Goal: Task Accomplishment & Management: Manage account settings

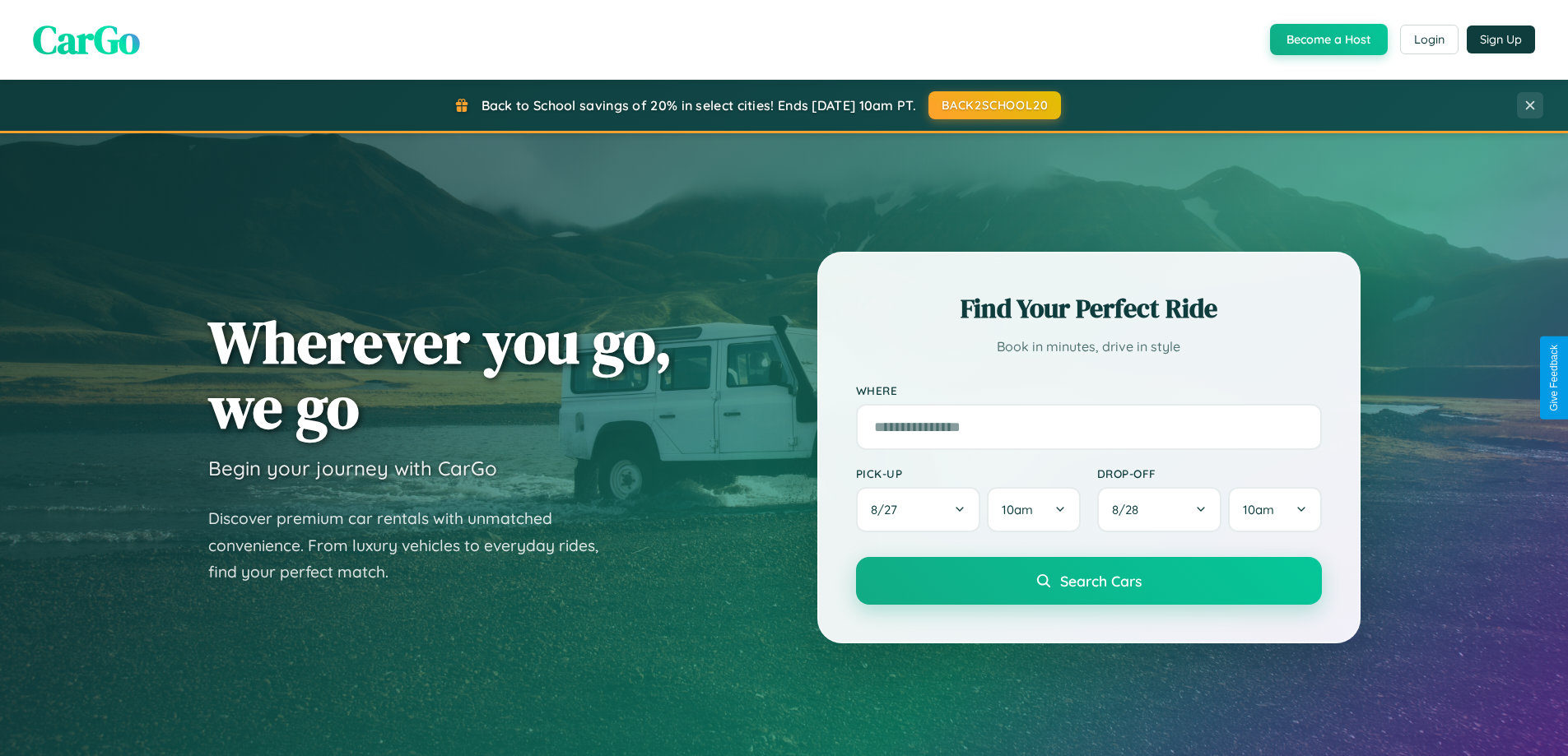
scroll to position [710, 0]
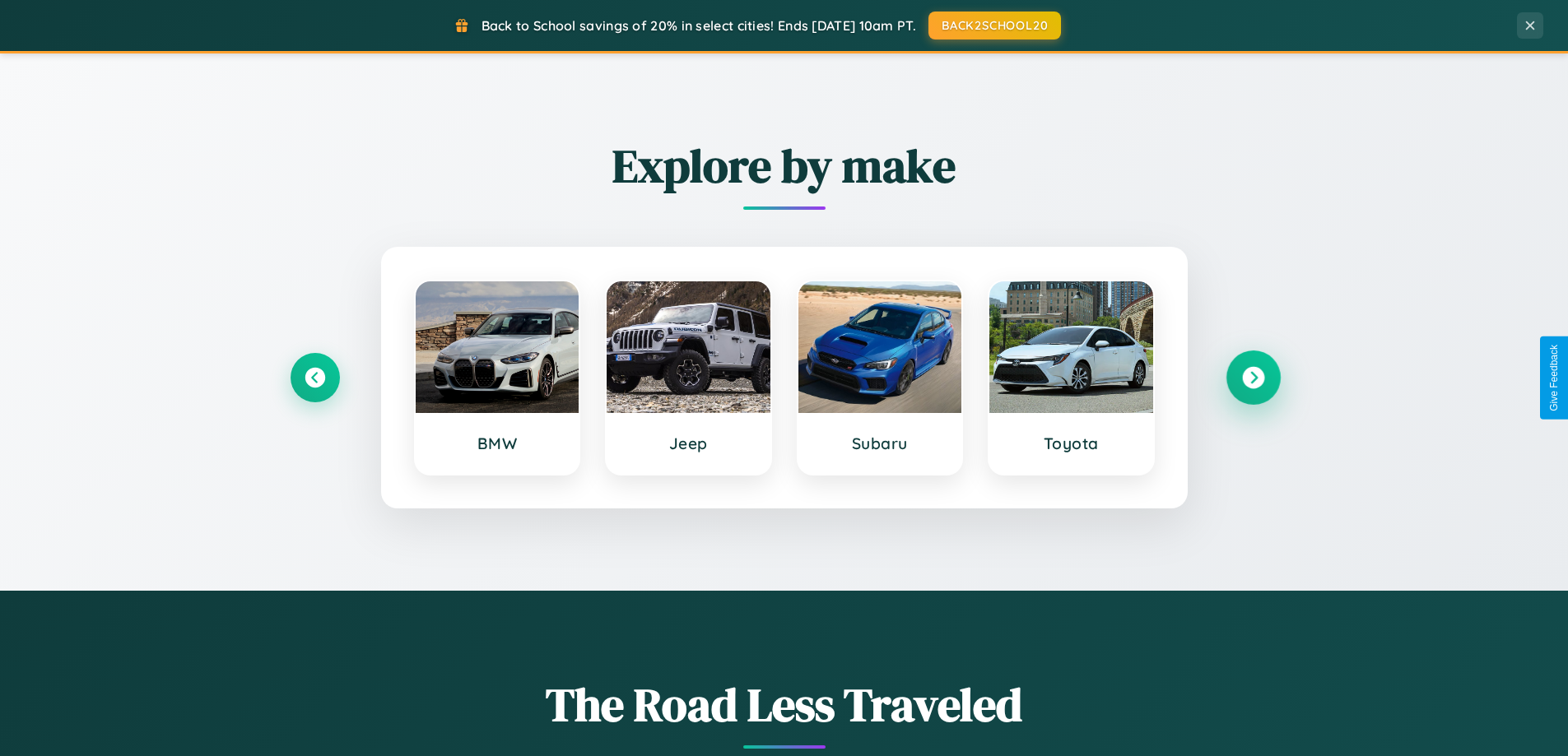
click at [1253, 378] on icon at bounding box center [1253, 378] width 22 height 22
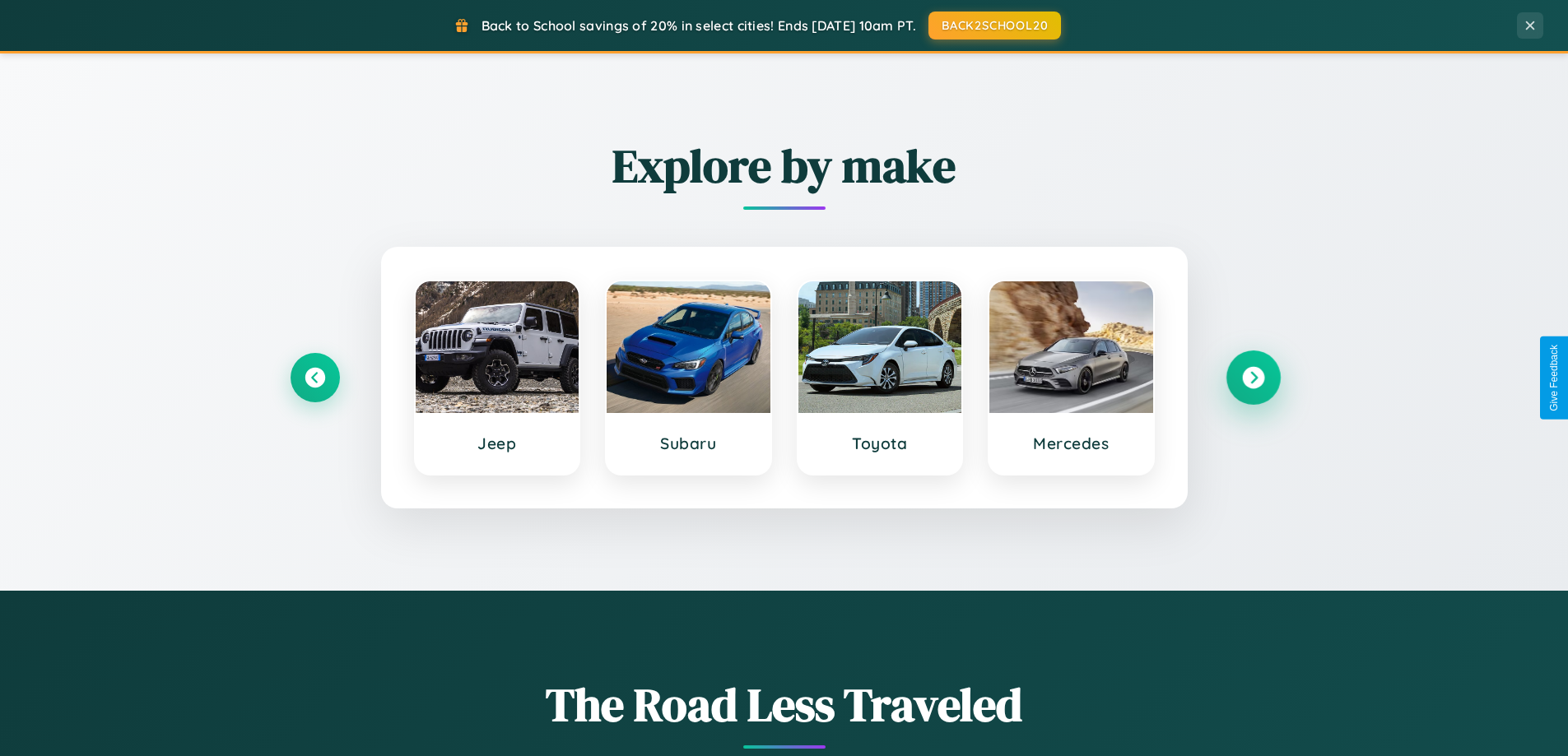
click at [1253, 378] on icon at bounding box center [1253, 378] width 22 height 22
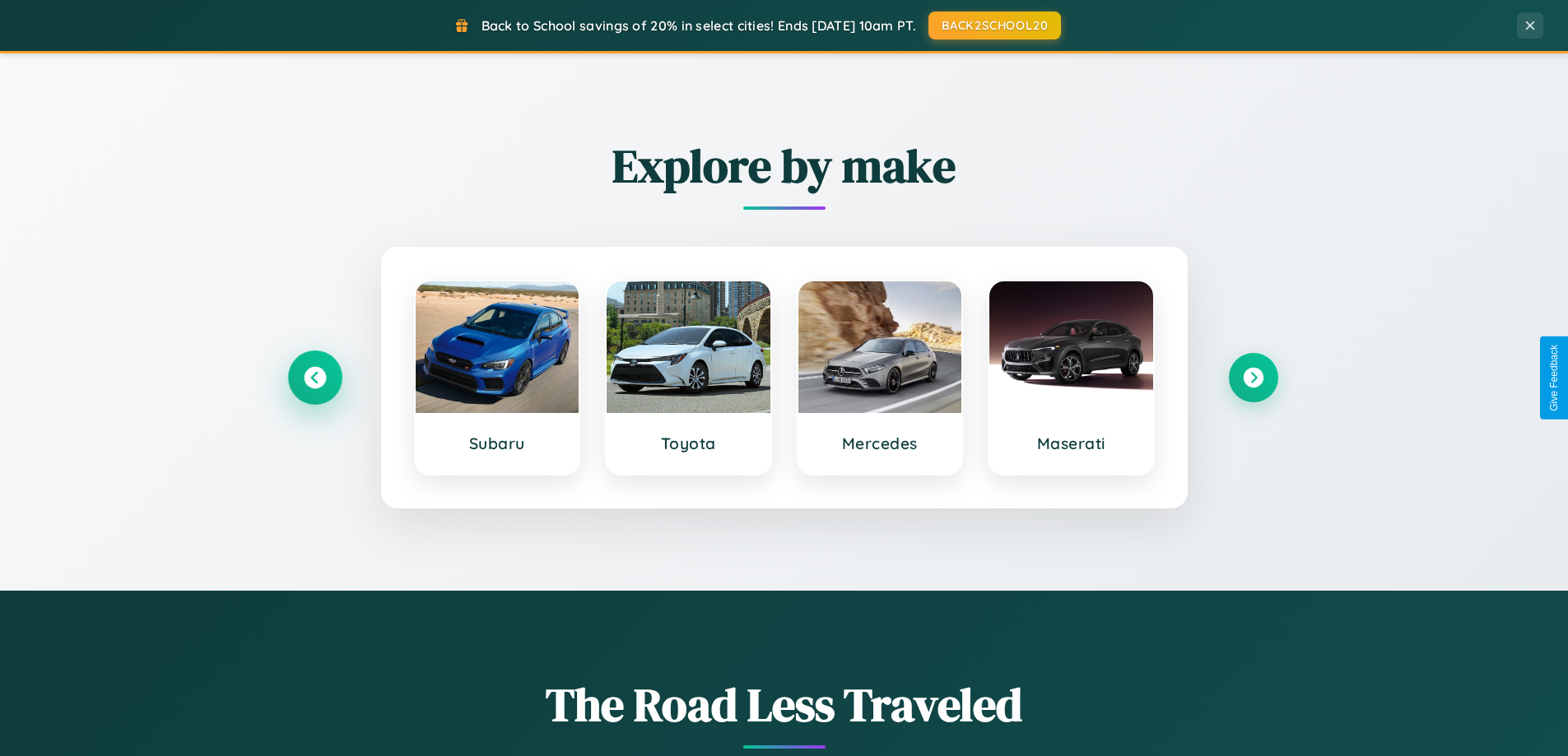
click at [315, 378] on icon at bounding box center [315, 378] width 22 height 22
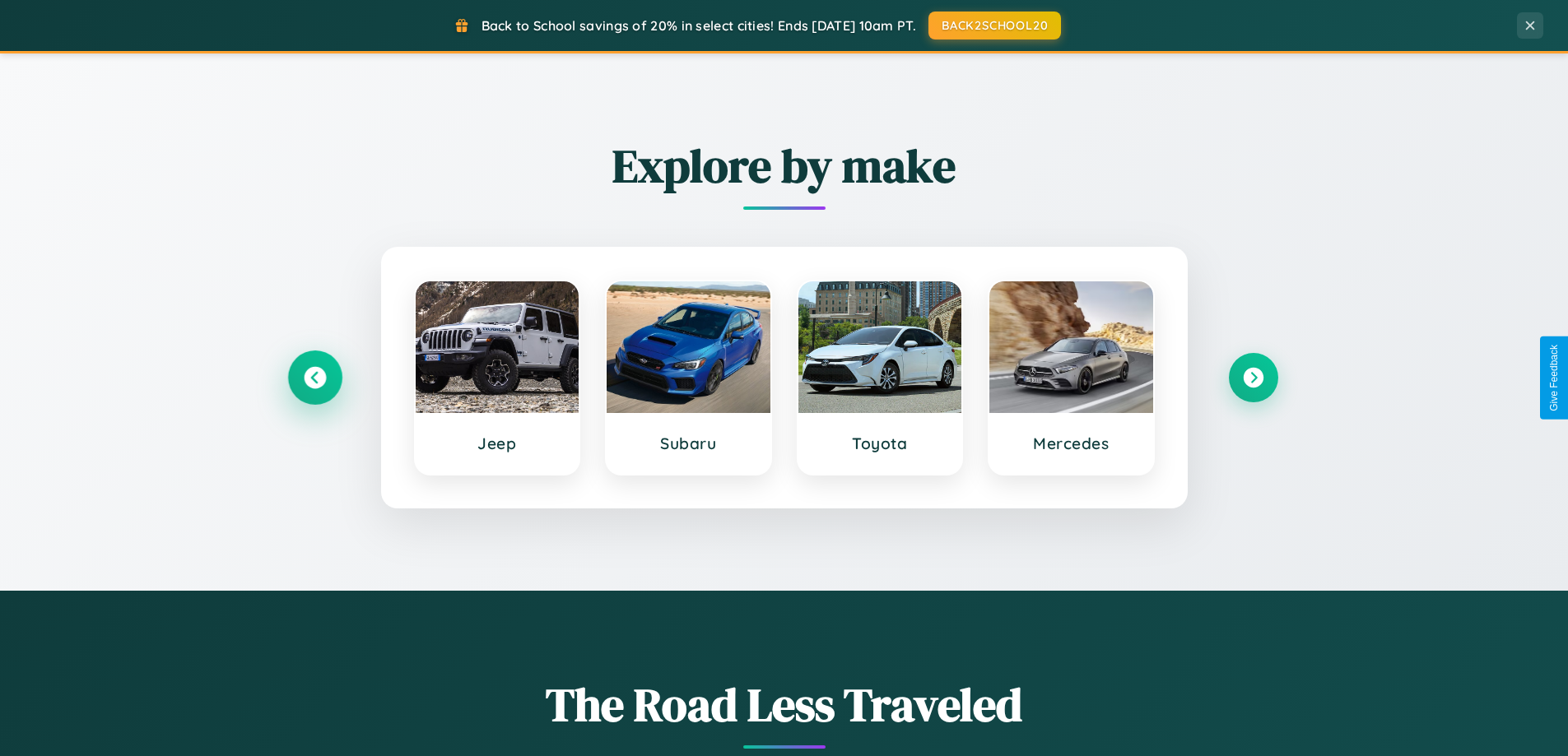
scroll to position [3166, 0]
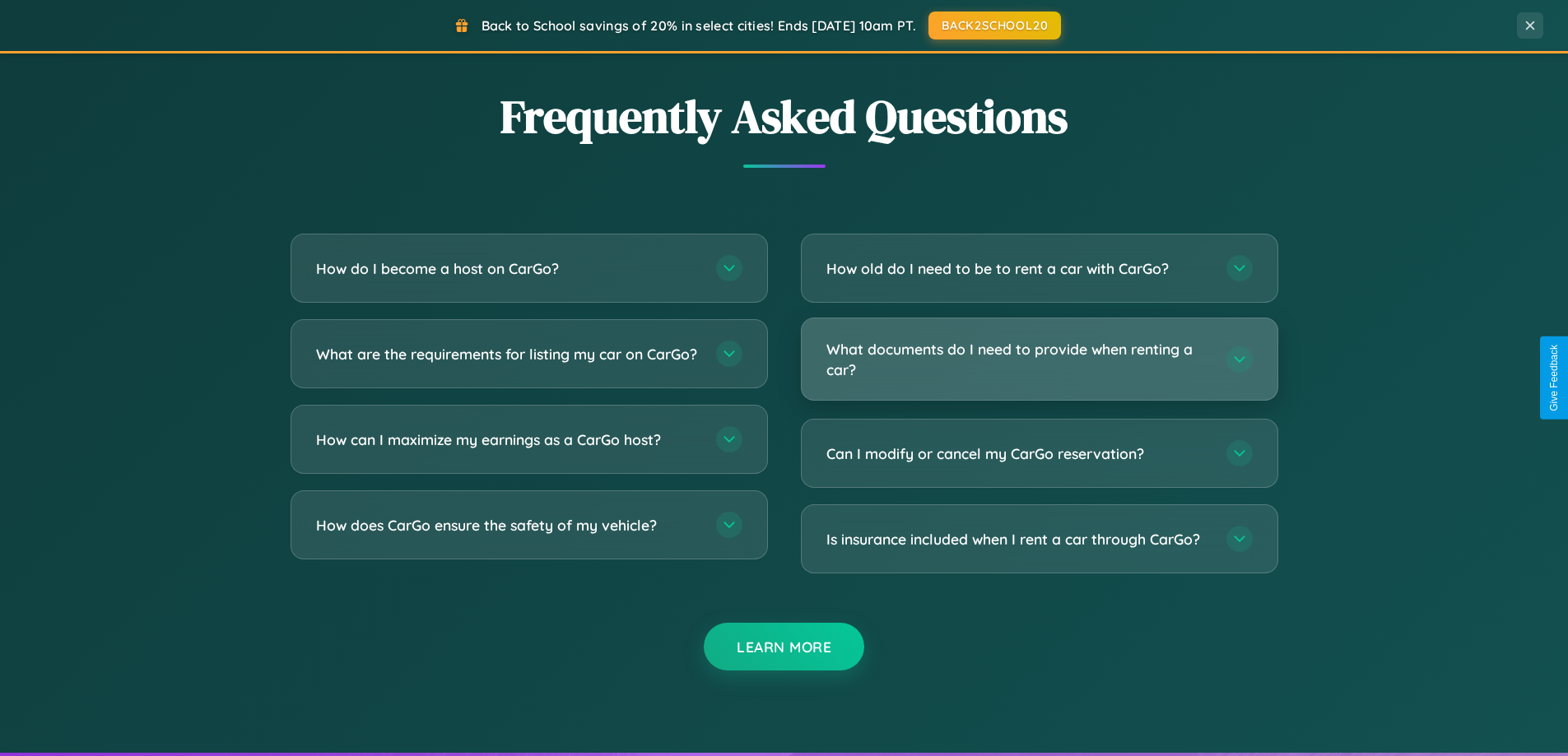
click at [1038, 360] on h3 "What documents do I need to provide when renting a car?" at bounding box center [1018, 358] width 383 height 40
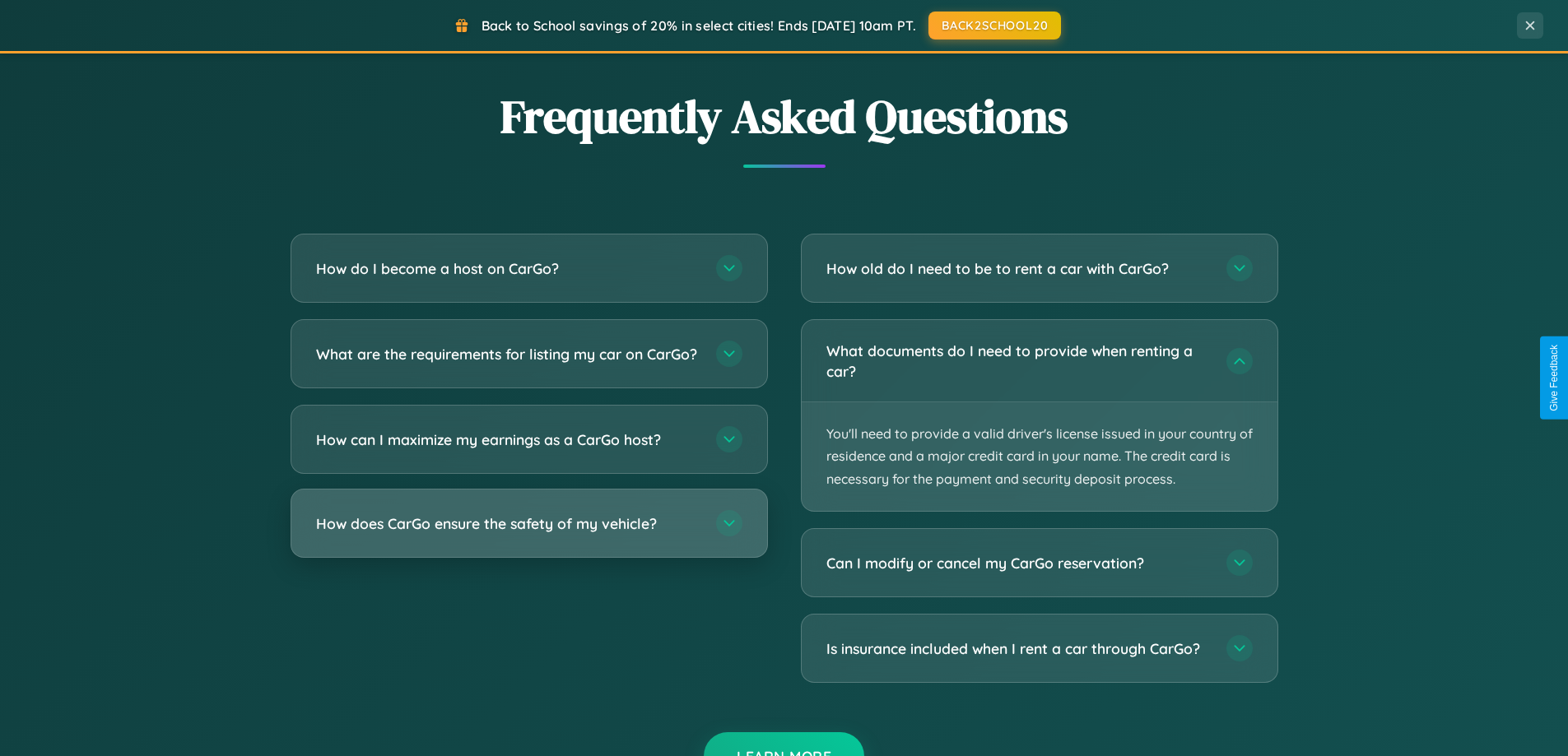
click at [528, 534] on h3 "How does CarGo ensure the safety of my vehicle?" at bounding box center [508, 524] width 383 height 20
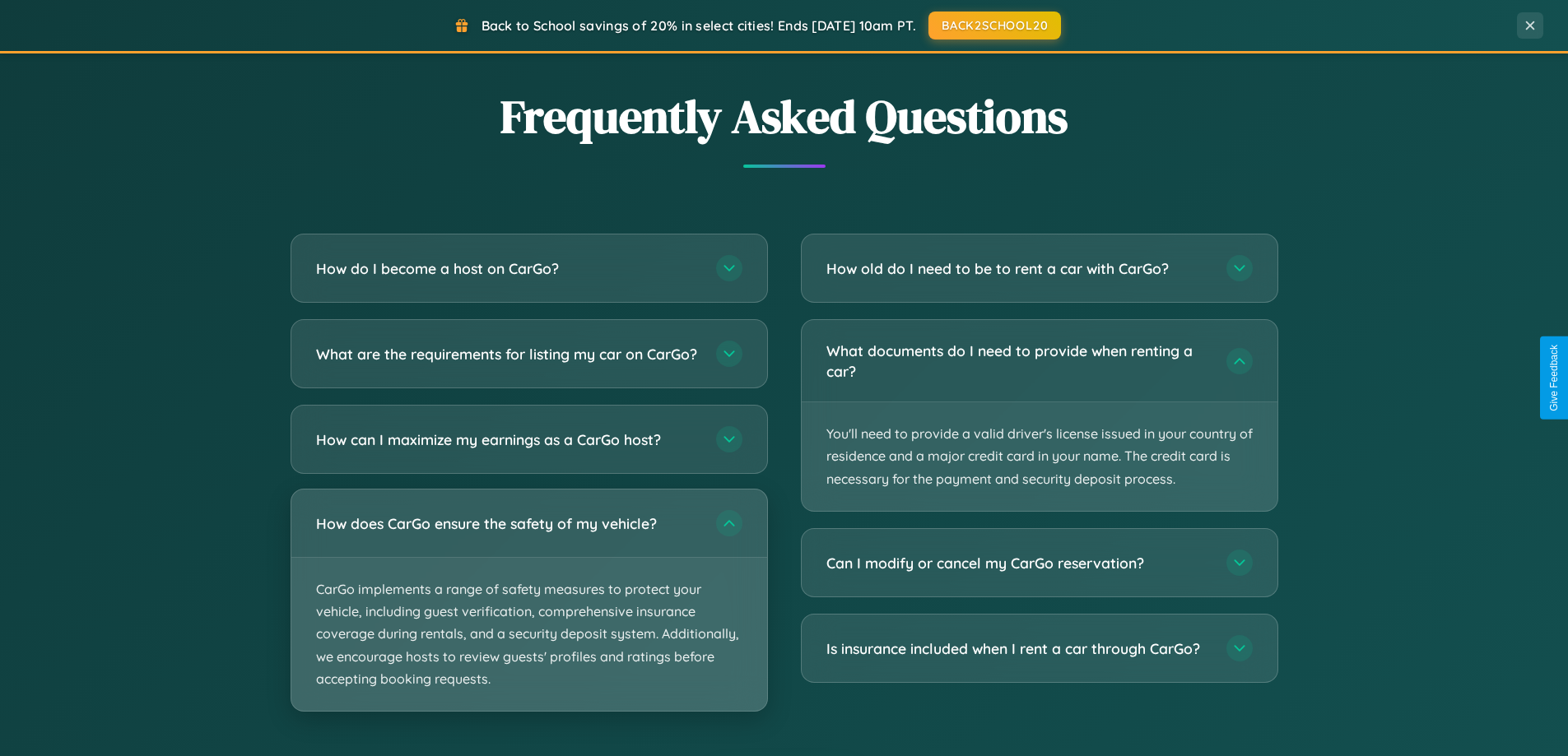
click at [528, 614] on p "CarGo implements a range of safety measures to protect your vehicle, including …" at bounding box center [529, 634] width 476 height 153
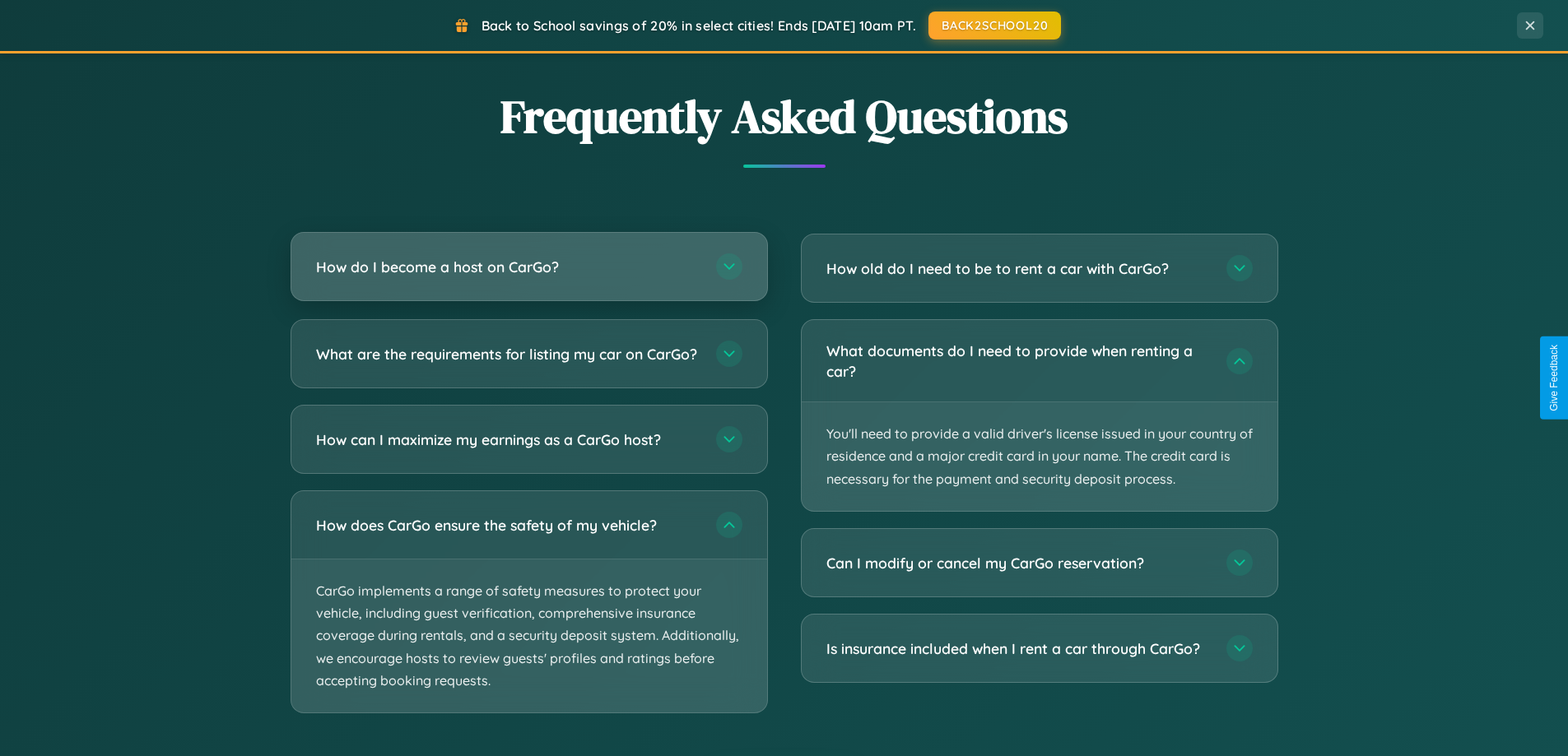
click at [528, 268] on h3 "How do I become a host on CarGo?" at bounding box center [508, 267] width 383 height 20
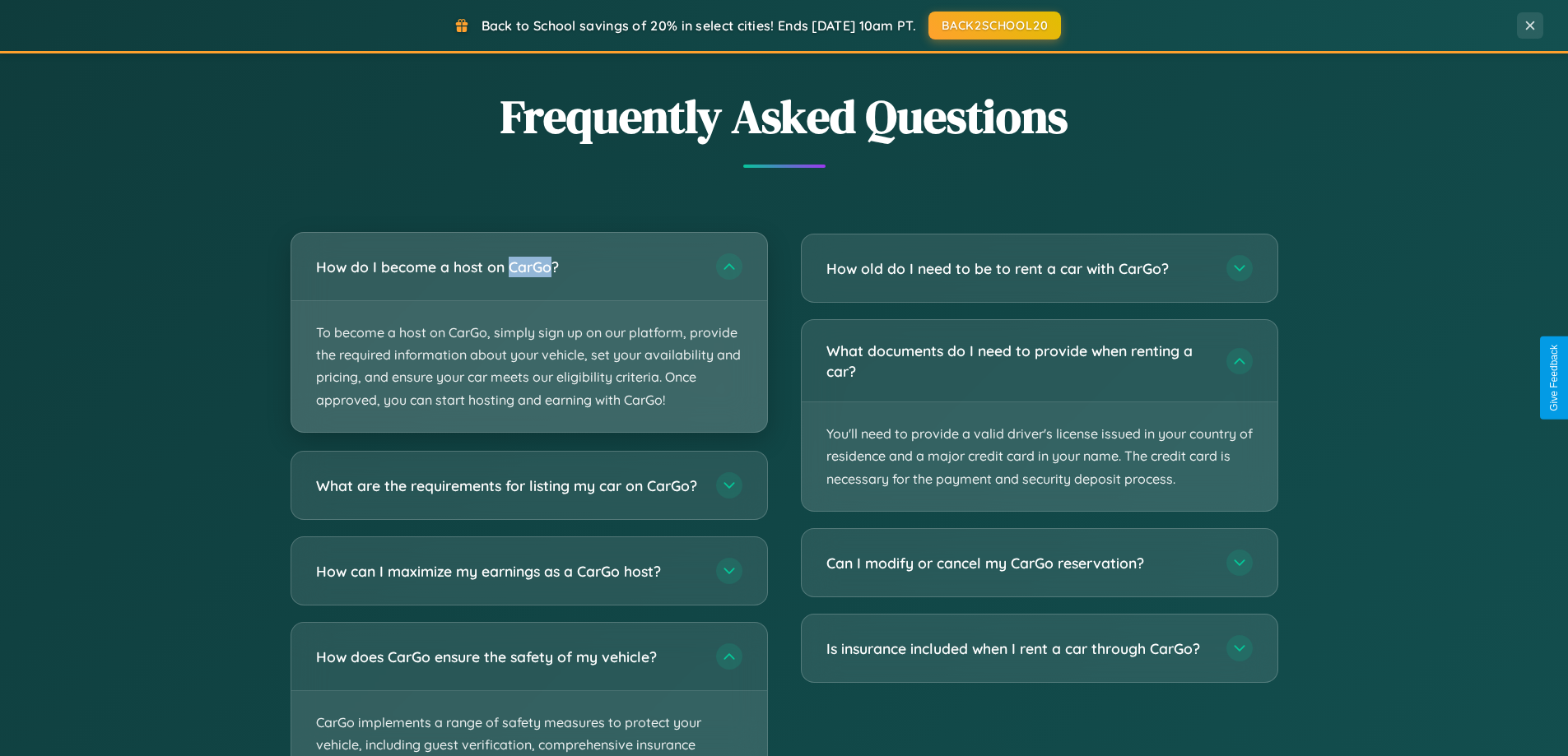
click at [528, 331] on p "To become a host on CarGo, simply sign up on our platform, provide the required…" at bounding box center [529, 366] width 476 height 131
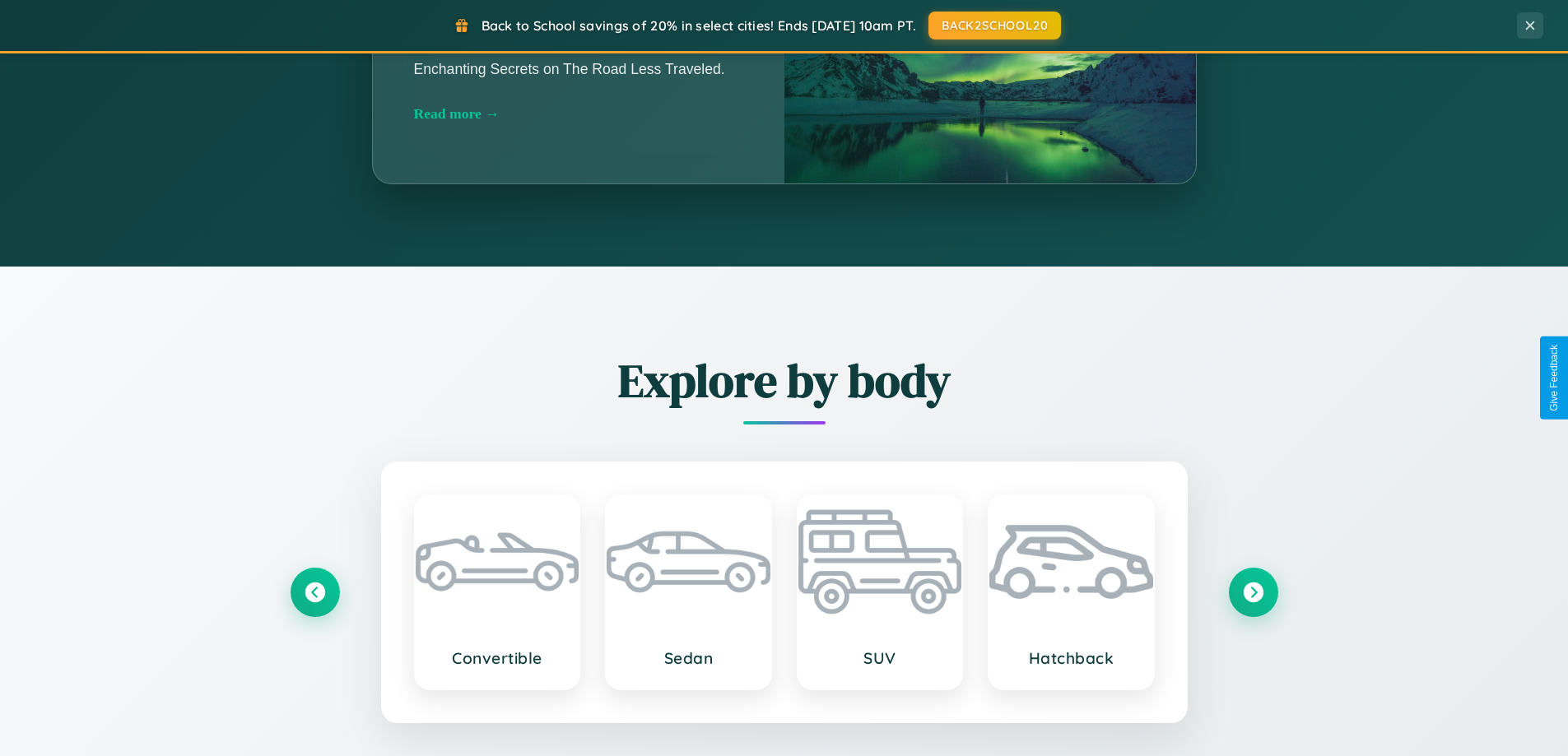
scroll to position [0, 0]
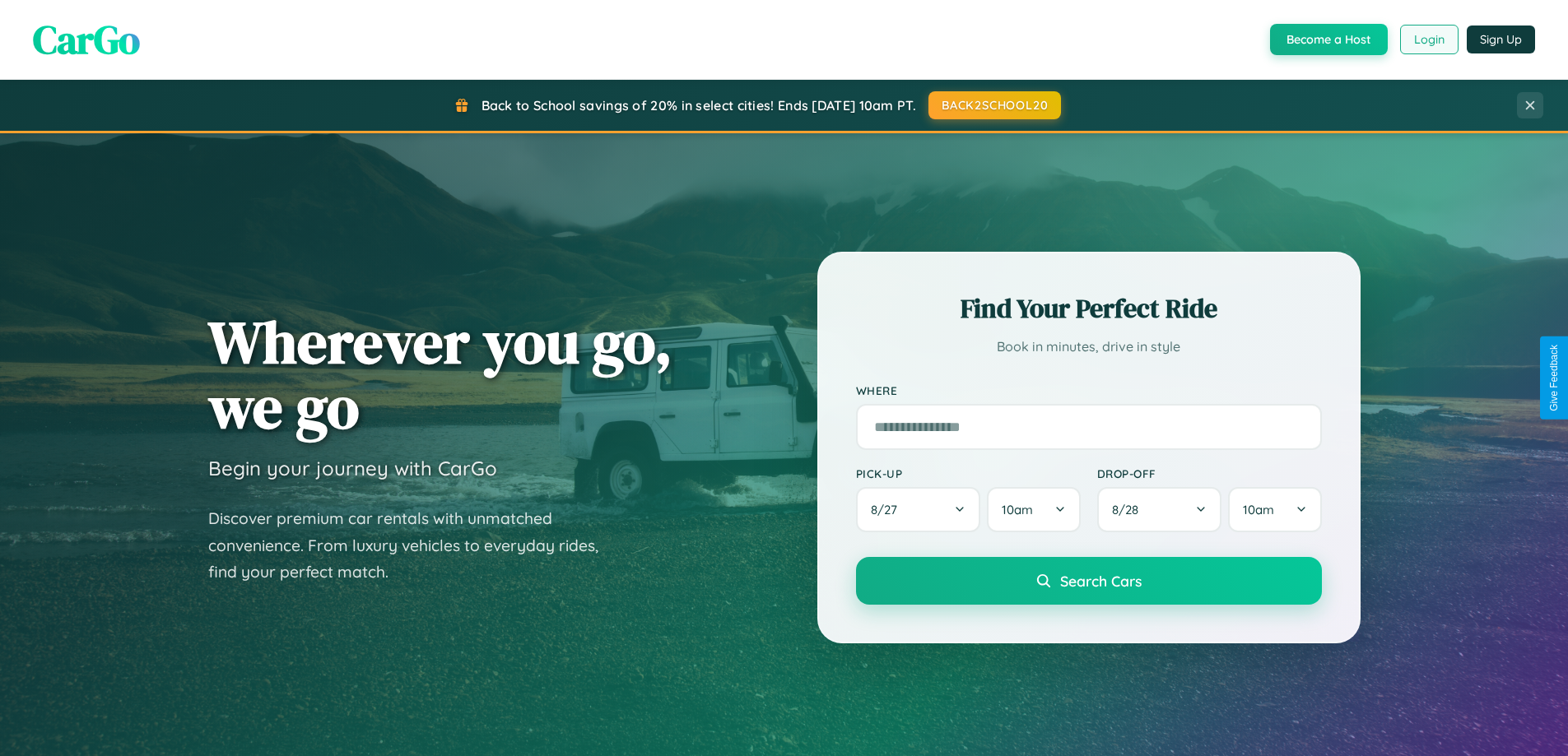
click at [1428, 40] on button "Login" at bounding box center [1429, 40] width 58 height 30
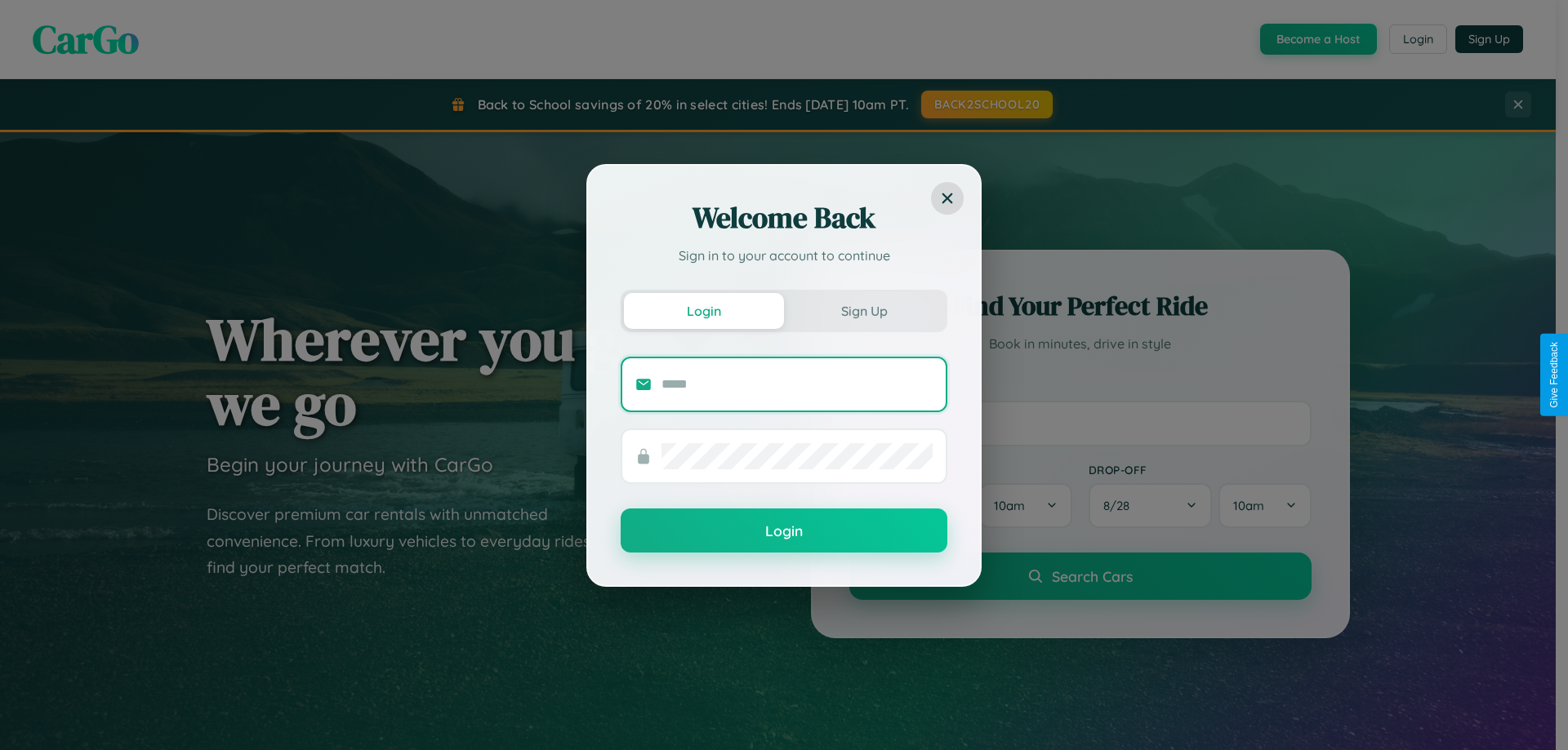
click at [797, 384] on input "text" at bounding box center [796, 385] width 271 height 26
type input "**********"
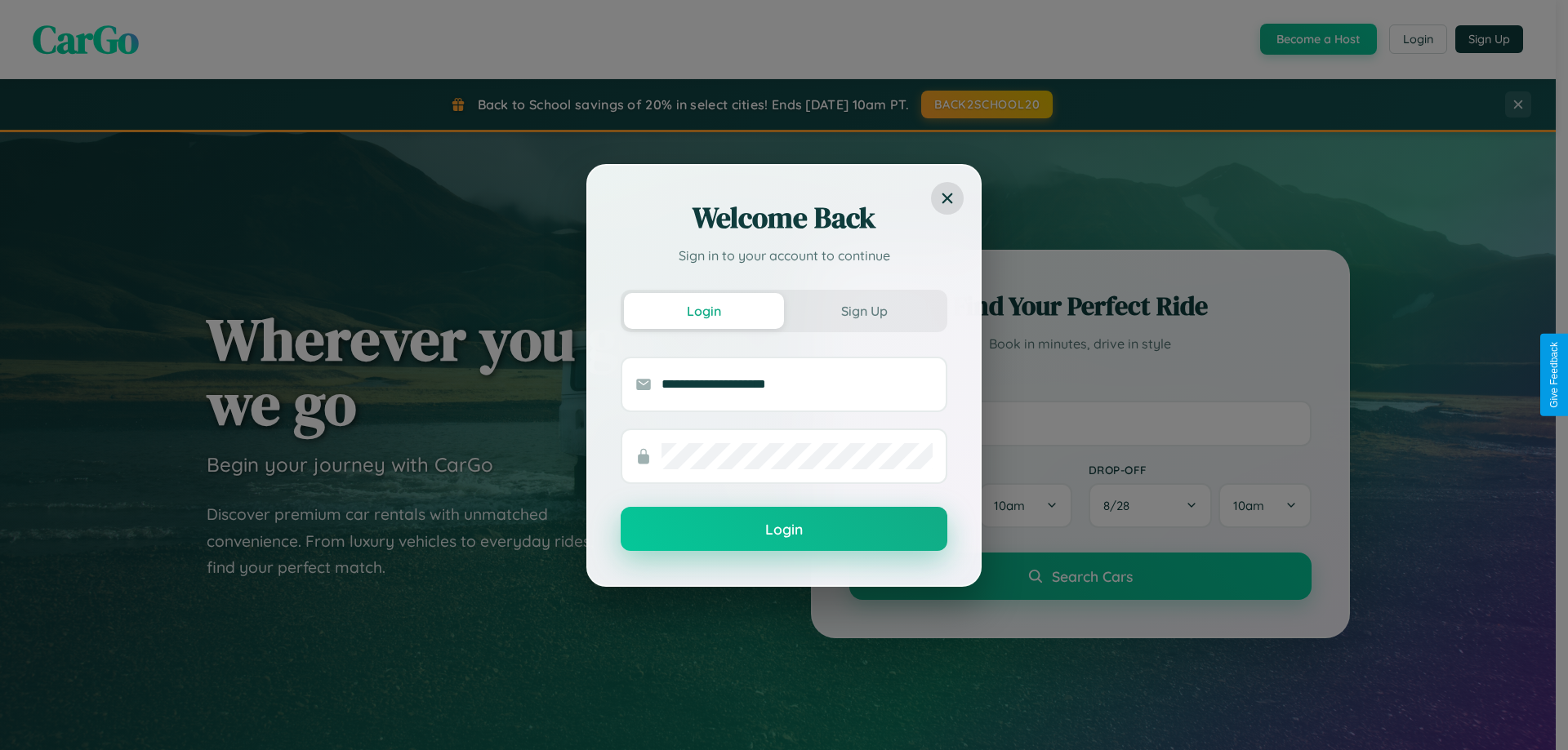
click at [784, 530] on button "Login" at bounding box center [784, 529] width 327 height 44
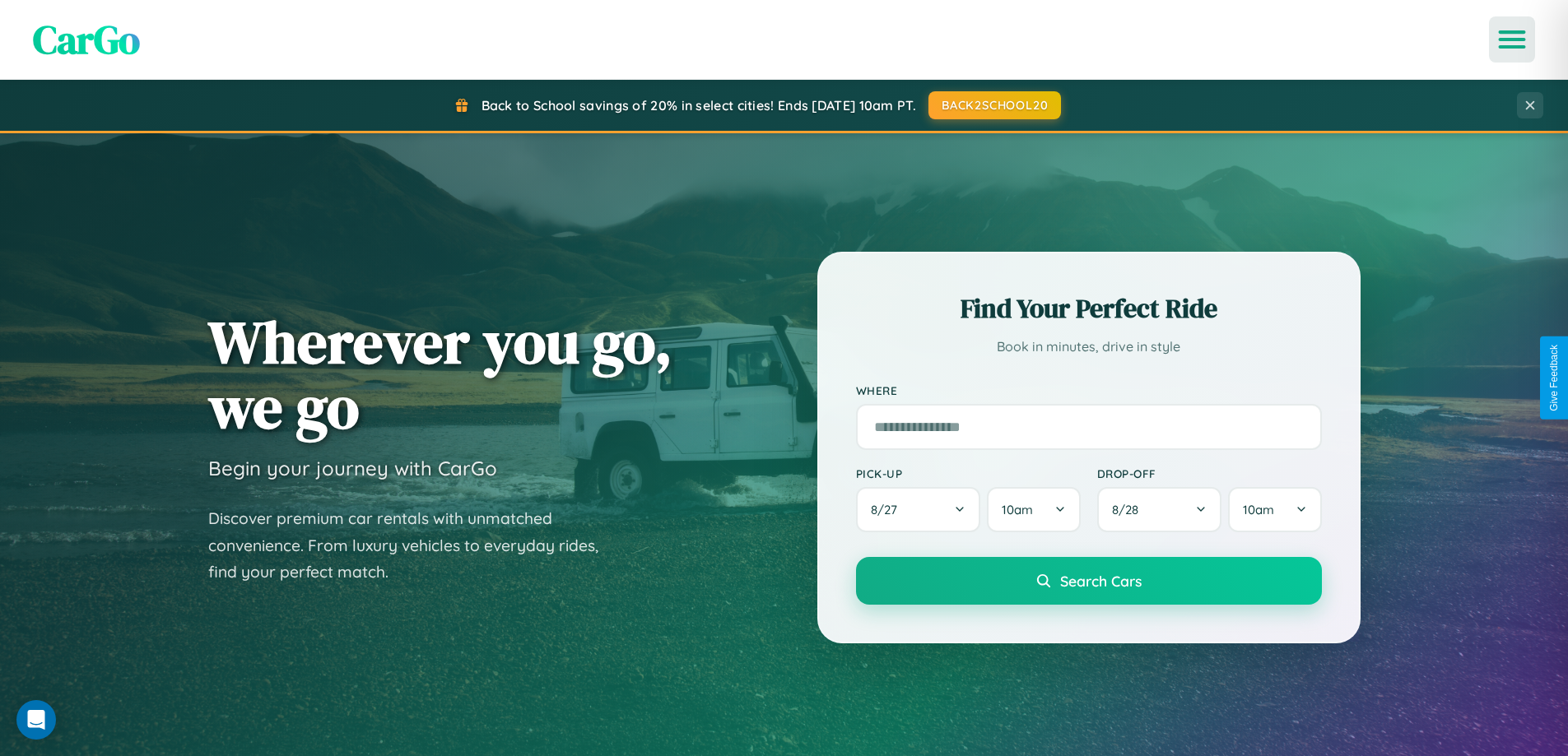
click at [1511, 40] on icon "Open menu" at bounding box center [1512, 40] width 24 height 15
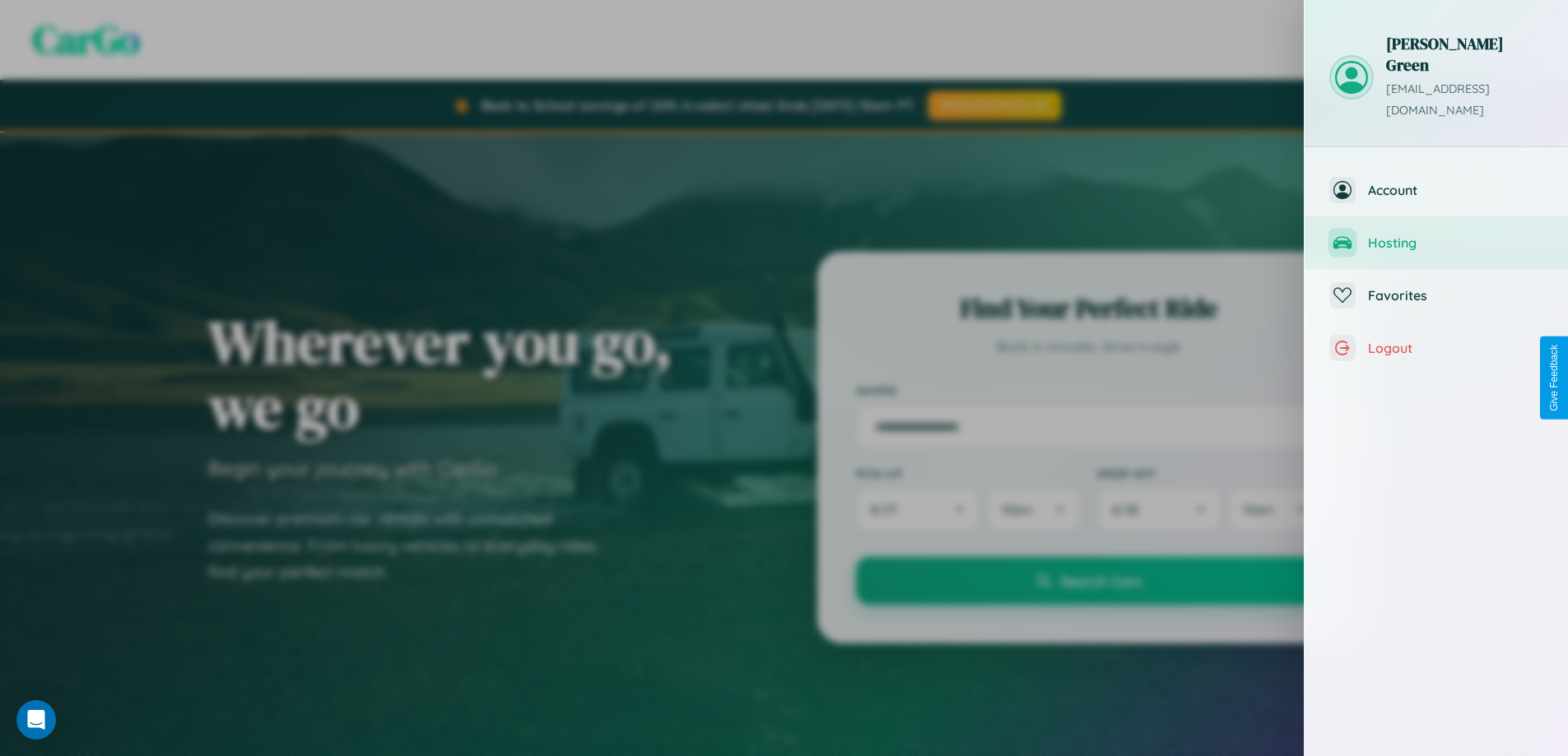
click at [1436, 235] on span "Hosting" at bounding box center [1455, 243] width 175 height 17
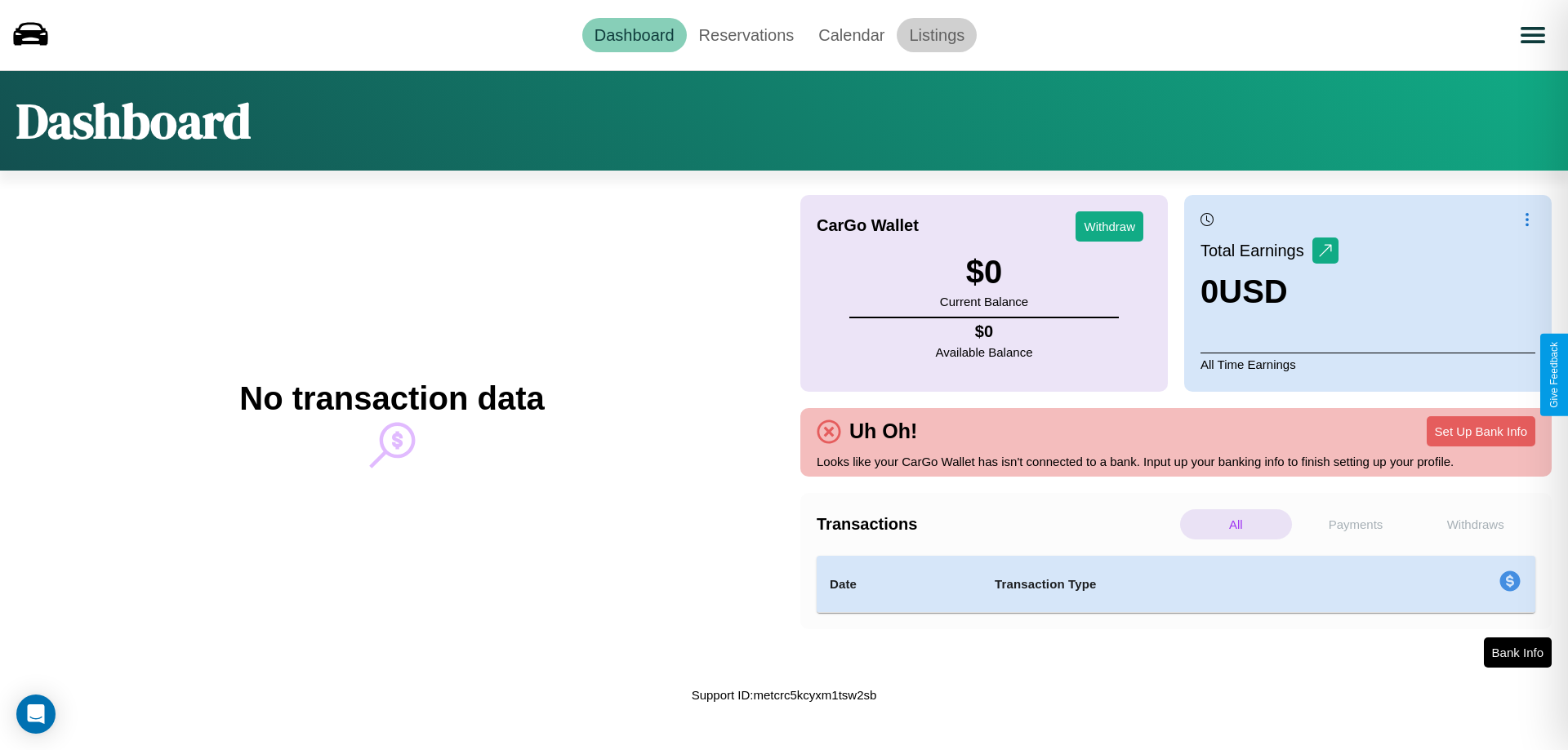
click at [936, 34] on link "Listings" at bounding box center [936, 35] width 80 height 34
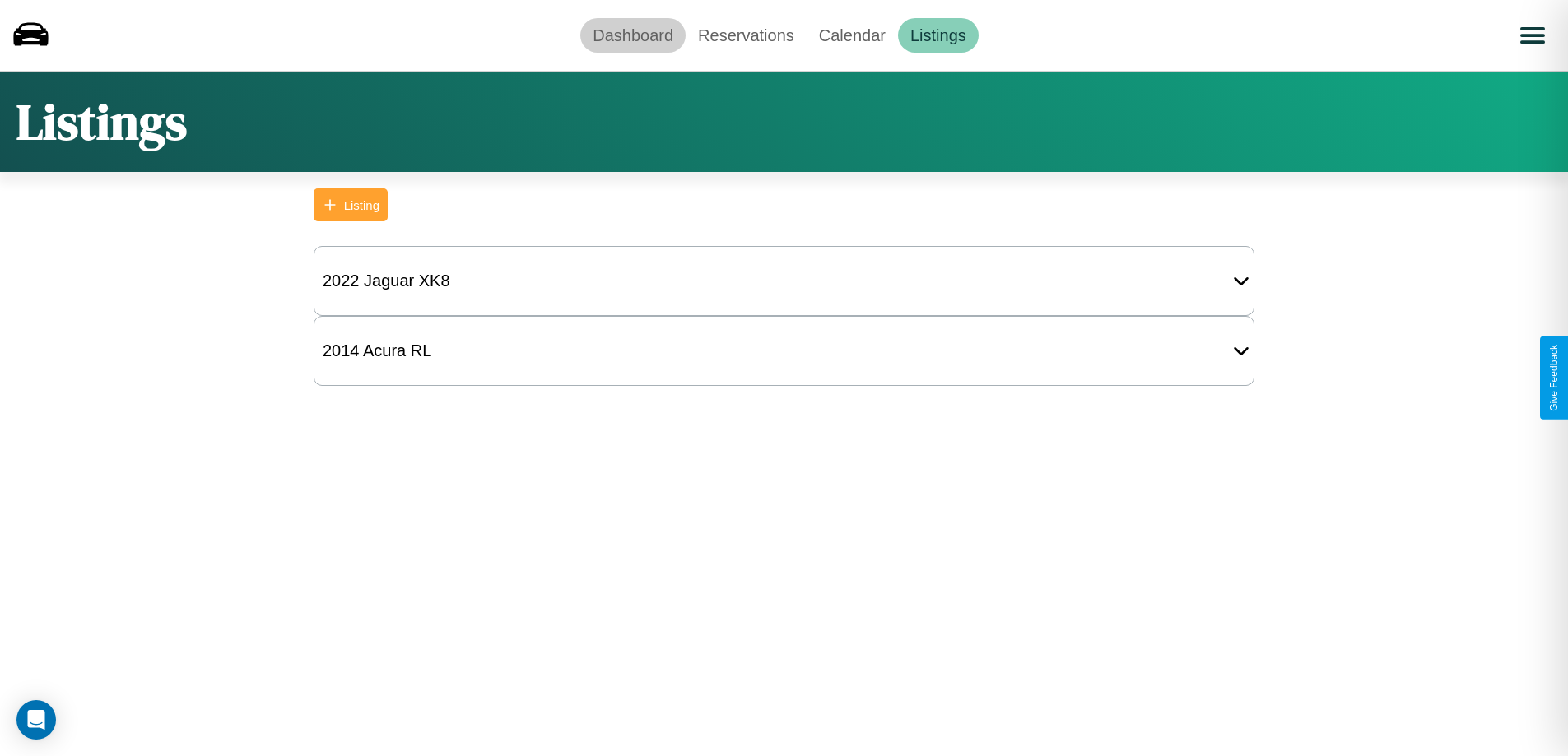
click at [633, 34] on link "Dashboard" at bounding box center [633, 35] width 106 height 34
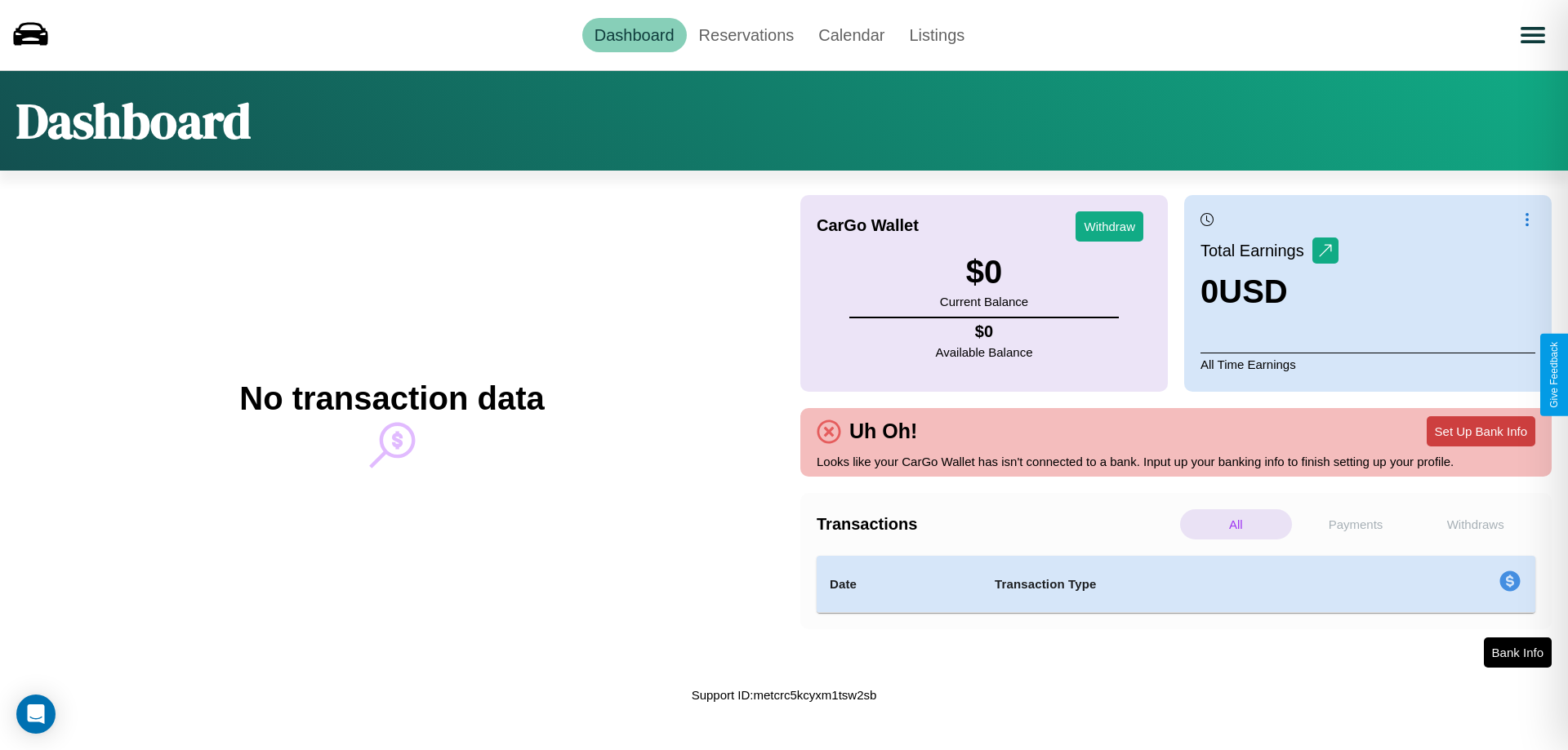
click at [1481, 431] on button "Set Up Bank Info" at bounding box center [1481, 431] width 109 height 30
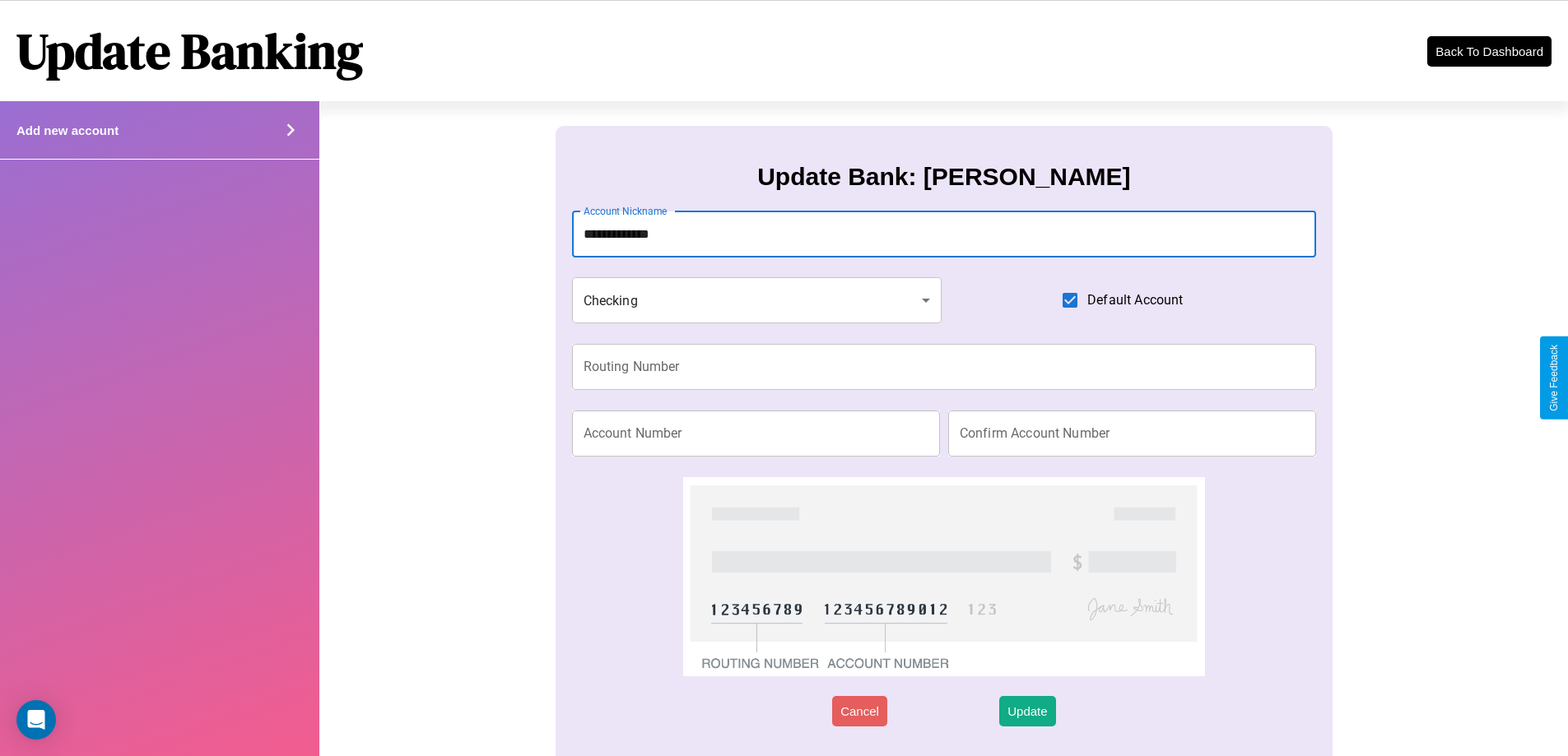
type input "**********"
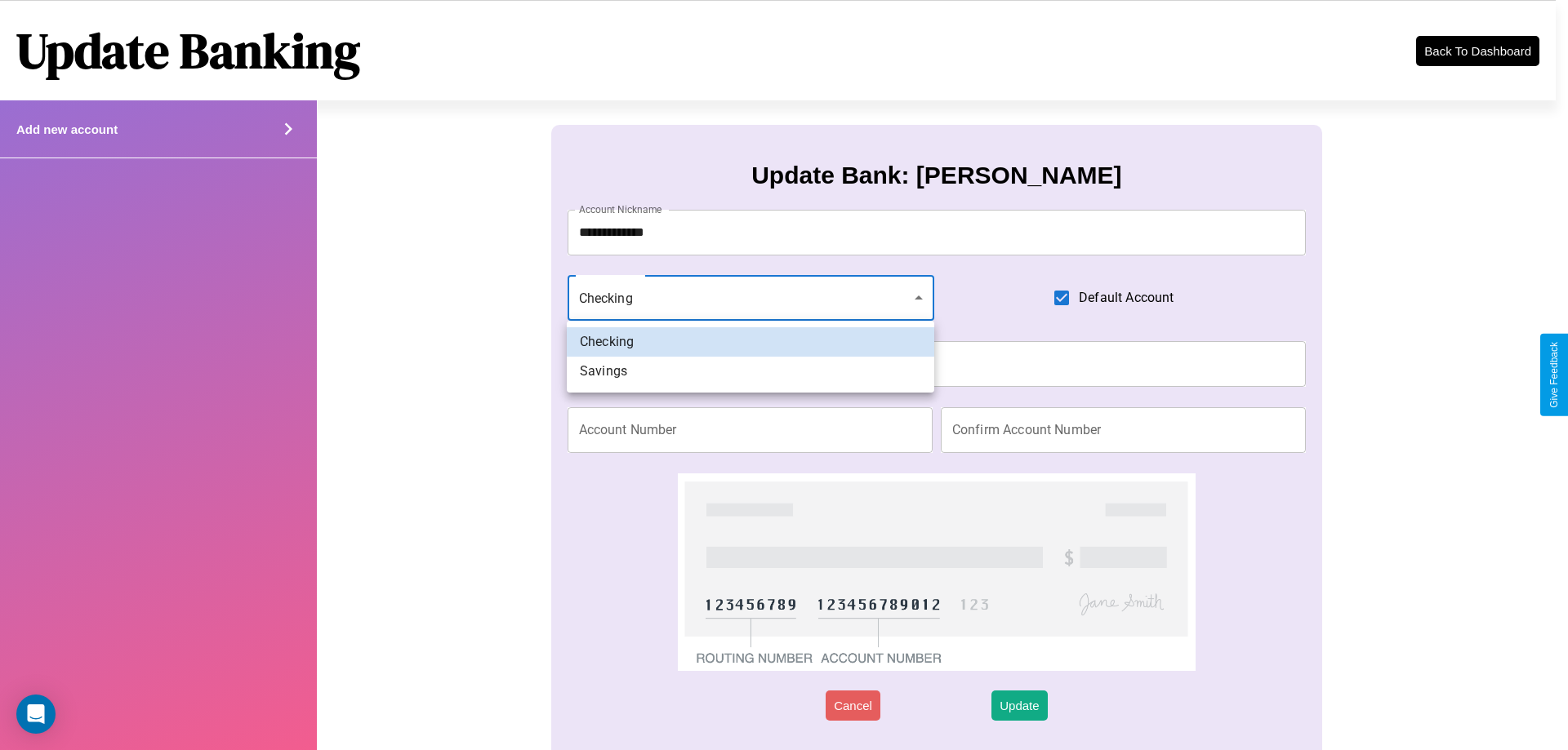
click at [750, 298] on div at bounding box center [784, 375] width 1568 height 750
